Goal: Answer question/provide support

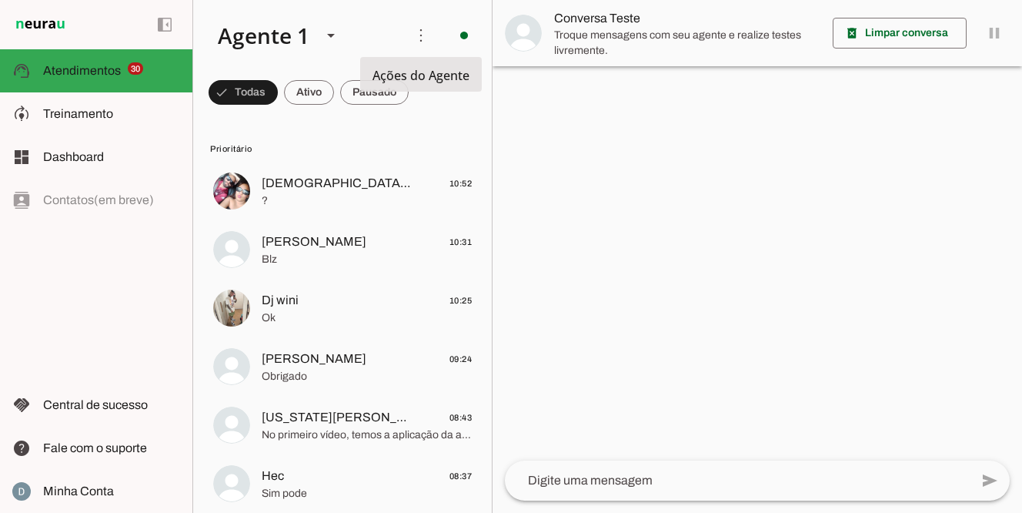
scroll to position [679, 0]
click at [278, 95] on span at bounding box center [243, 92] width 69 height 37
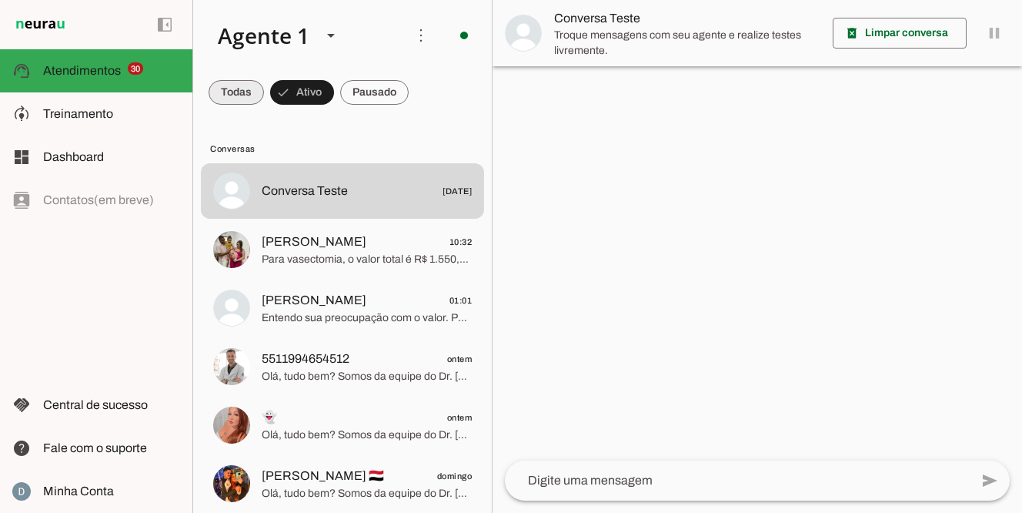
click at [241, 102] on span at bounding box center [236, 92] width 55 height 37
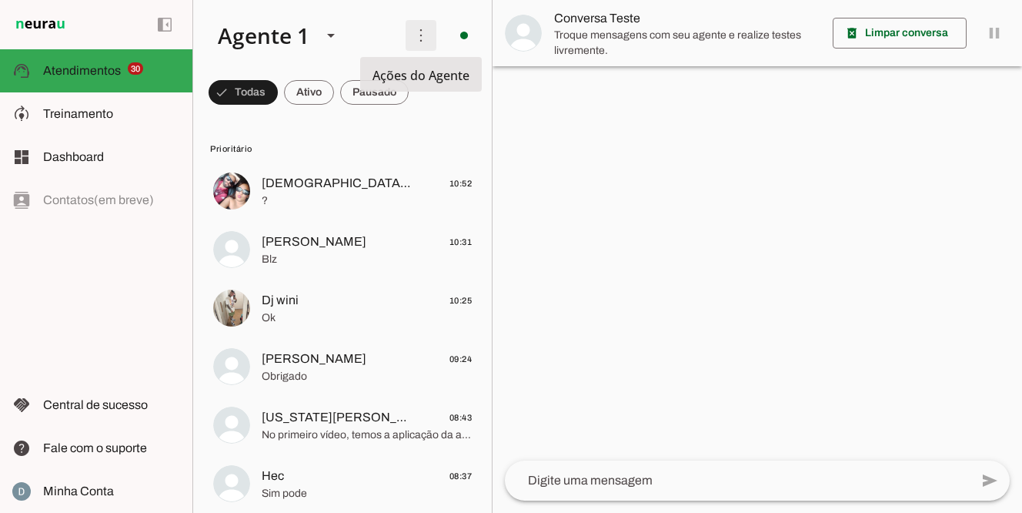
click at [423, 38] on span at bounding box center [421, 35] width 37 height 37
click at [370, 17] on slot at bounding box center [300, 35] width 188 height 52
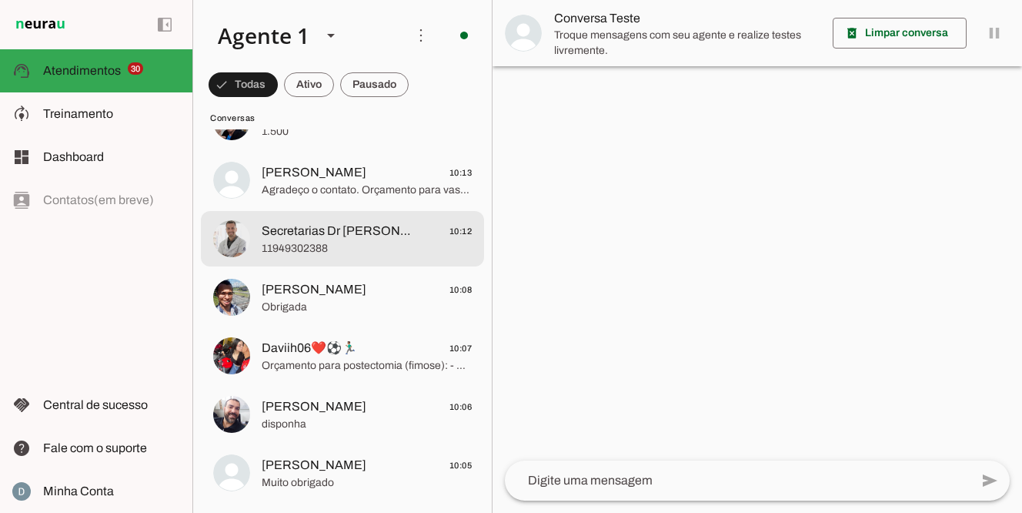
scroll to position [2587, 0]
